Goal: Find specific page/section

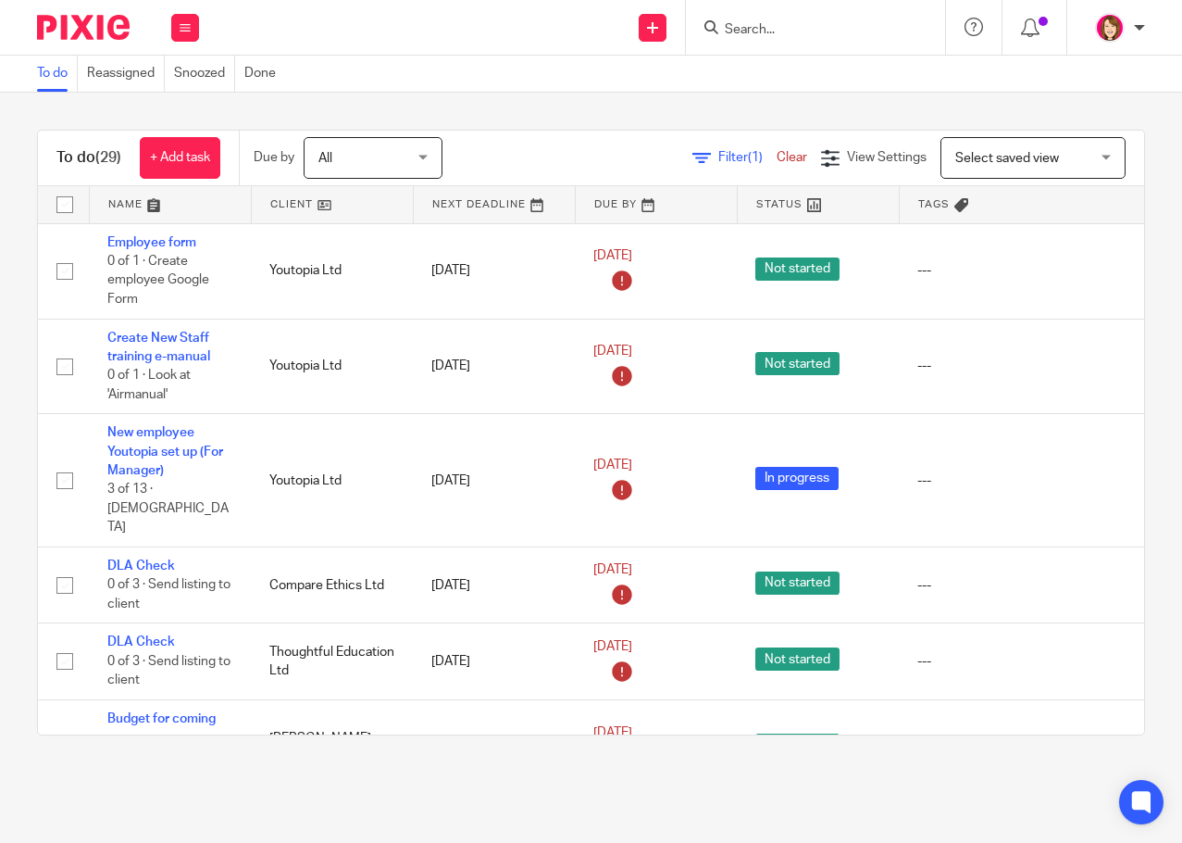
click at [733, 32] on input "Search" at bounding box center [806, 30] width 167 height 17
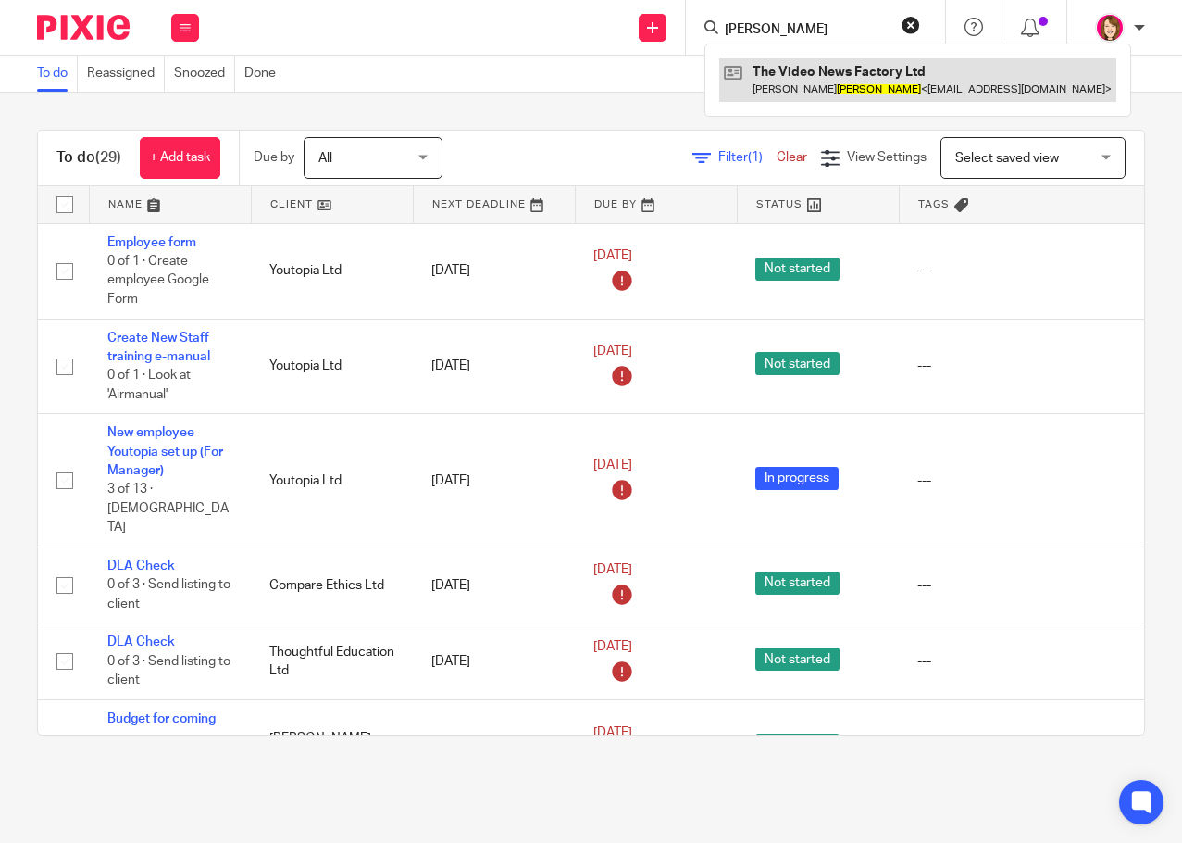
type input "[PERSON_NAME]"
click at [855, 76] on link at bounding box center [917, 79] width 397 height 43
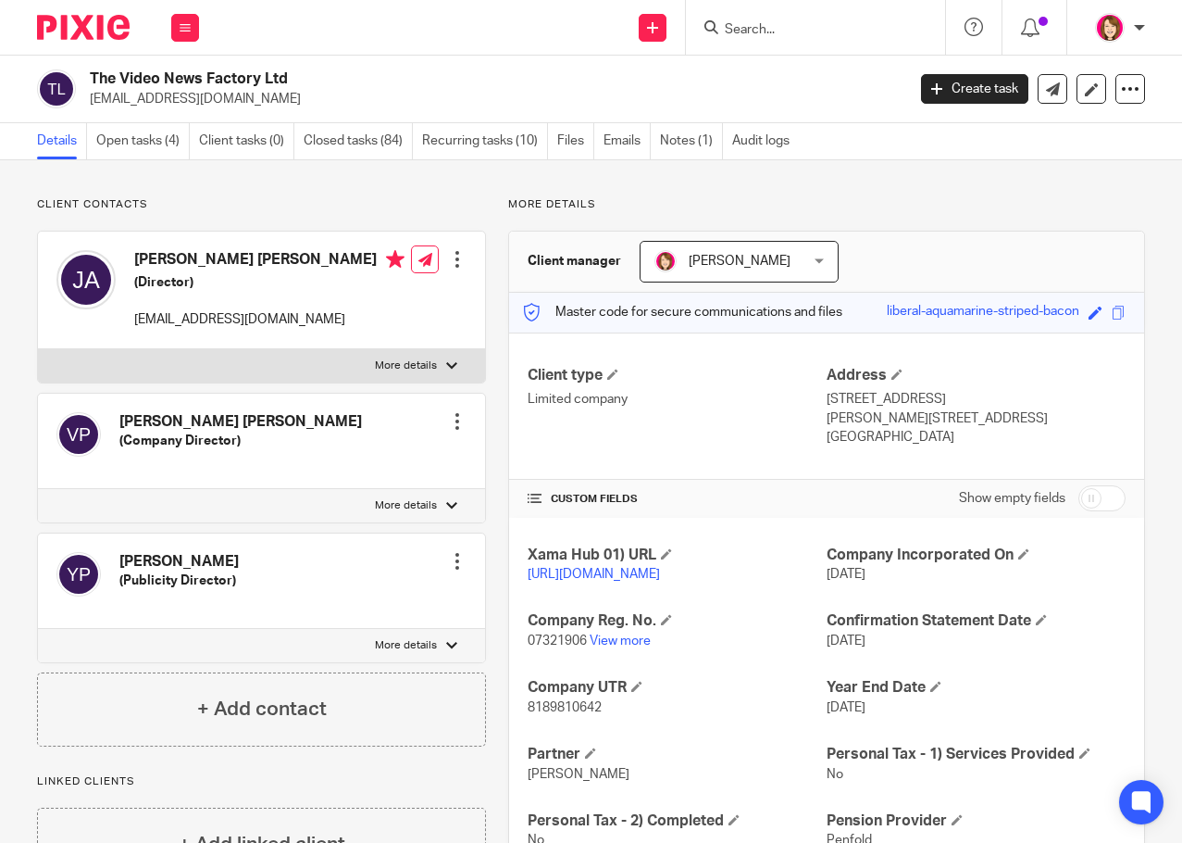
click at [453, 261] on div at bounding box center [457, 259] width 19 height 19
click at [426, 303] on link "Edit contact" at bounding box center [369, 300] width 177 height 27
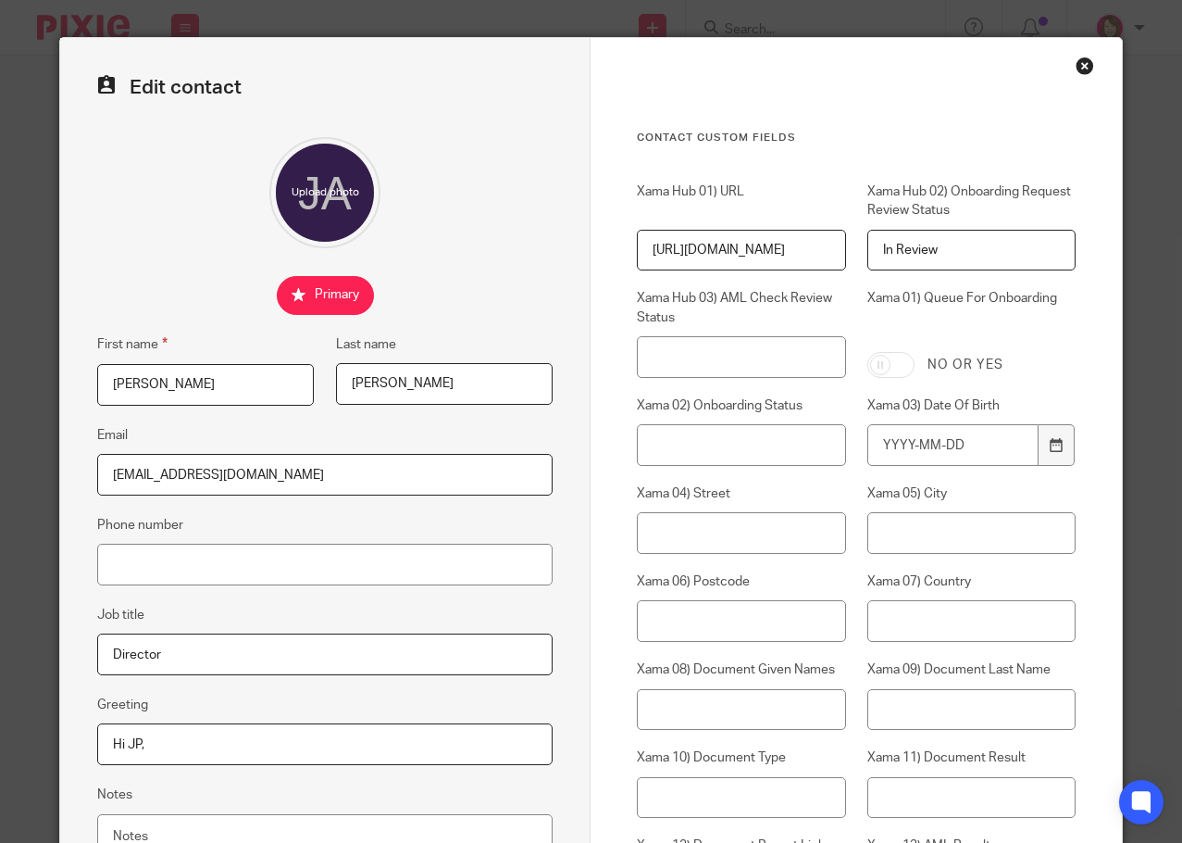
click at [1076, 64] on div "Close this dialog window" at bounding box center [1085, 65] width 19 height 19
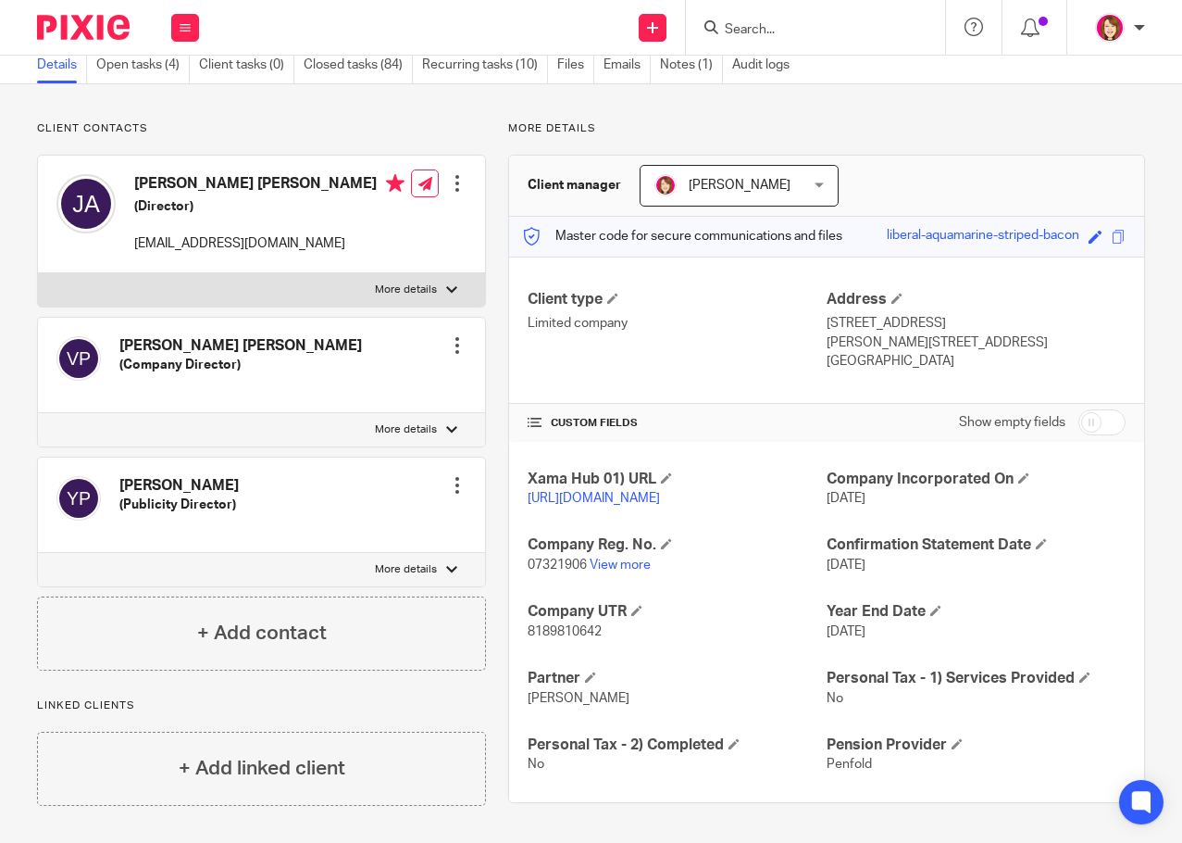
scroll to position [92, 0]
click at [660, 492] on link "[URL][DOMAIN_NAME]" at bounding box center [594, 498] width 132 height 13
